Goal: Task Accomplishment & Management: Use online tool/utility

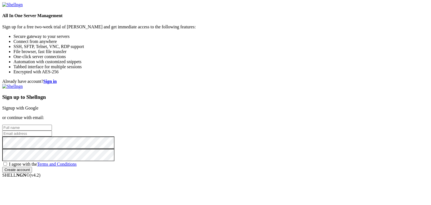
click at [77, 162] on span "I agree with the Terms and Conditions" at bounding box center [43, 164] width 68 height 5
click at [7, 162] on input "I agree with the Terms and Conditions" at bounding box center [5, 164] width 4 height 4
checkbox input "true"
click at [52, 125] on input "text" at bounding box center [27, 128] width 50 height 6
click at [38, 106] on link "Signup with Google" at bounding box center [20, 108] width 36 height 5
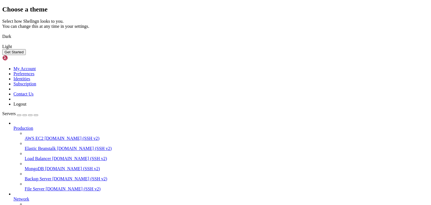
click at [26, 55] on button "Get Started" at bounding box center [14, 52] width 24 height 6
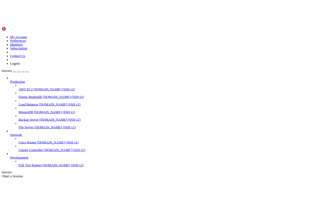
scroll to position [7, 0]
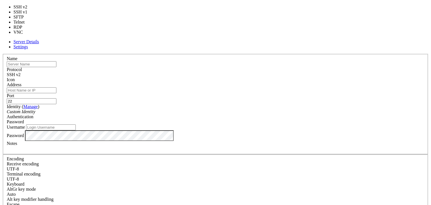
click at [244, 72] on div "SSH v2" at bounding box center [216, 74] width 418 height 5
click at [340, 63] on div "Server Details Settings Name Protocol SSH v2 Icon" at bounding box center [215, 155] width 427 height 232
click at [253, 72] on div "SSH v2" at bounding box center [216, 74] width 418 height 5
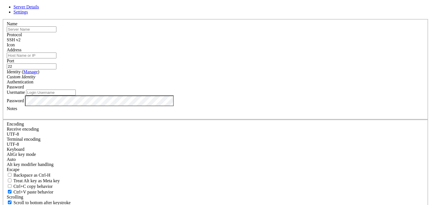
click at [253, 42] on div "SSH v2" at bounding box center [216, 39] width 418 height 5
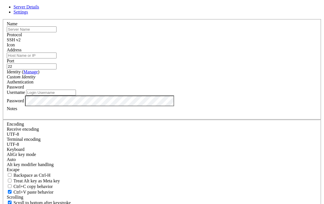
click at [56, 58] on input "Address" at bounding box center [32, 56] width 50 height 6
type input "[TECHNICAL_ID]"
click at [56, 32] on input "text" at bounding box center [32, 29] width 50 height 6
click at [76, 95] on input "Username" at bounding box center [51, 93] width 50 height 6
type input "user"
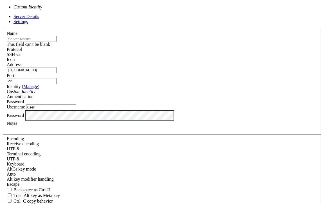
click at [159, 91] on div "Custom Identity" at bounding box center [162, 91] width 310 height 5
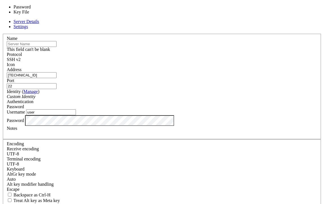
click at [195, 104] on div "Password" at bounding box center [162, 106] width 310 height 5
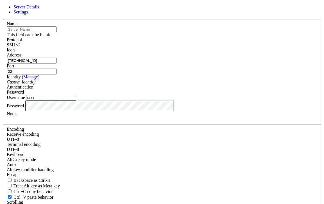
click at [195, 95] on div "Password" at bounding box center [162, 92] width 310 height 5
click at [56, 32] on input "text" at bounding box center [32, 29] width 50 height 6
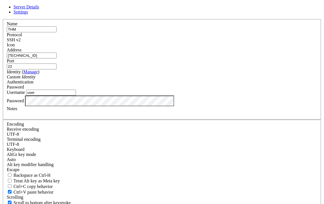
type input "THM"
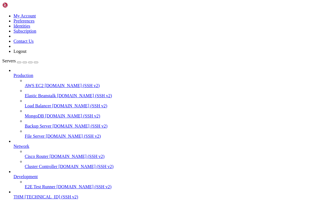
scroll to position [22, 0]
click at [24, 194] on span "THM" at bounding box center [18, 196] width 10 height 5
click at [30, 194] on link "THM [TECHNICAL_ID] (SSH v2)" at bounding box center [167, 196] width 308 height 5
